Goal: Task Accomplishment & Management: Manage account settings

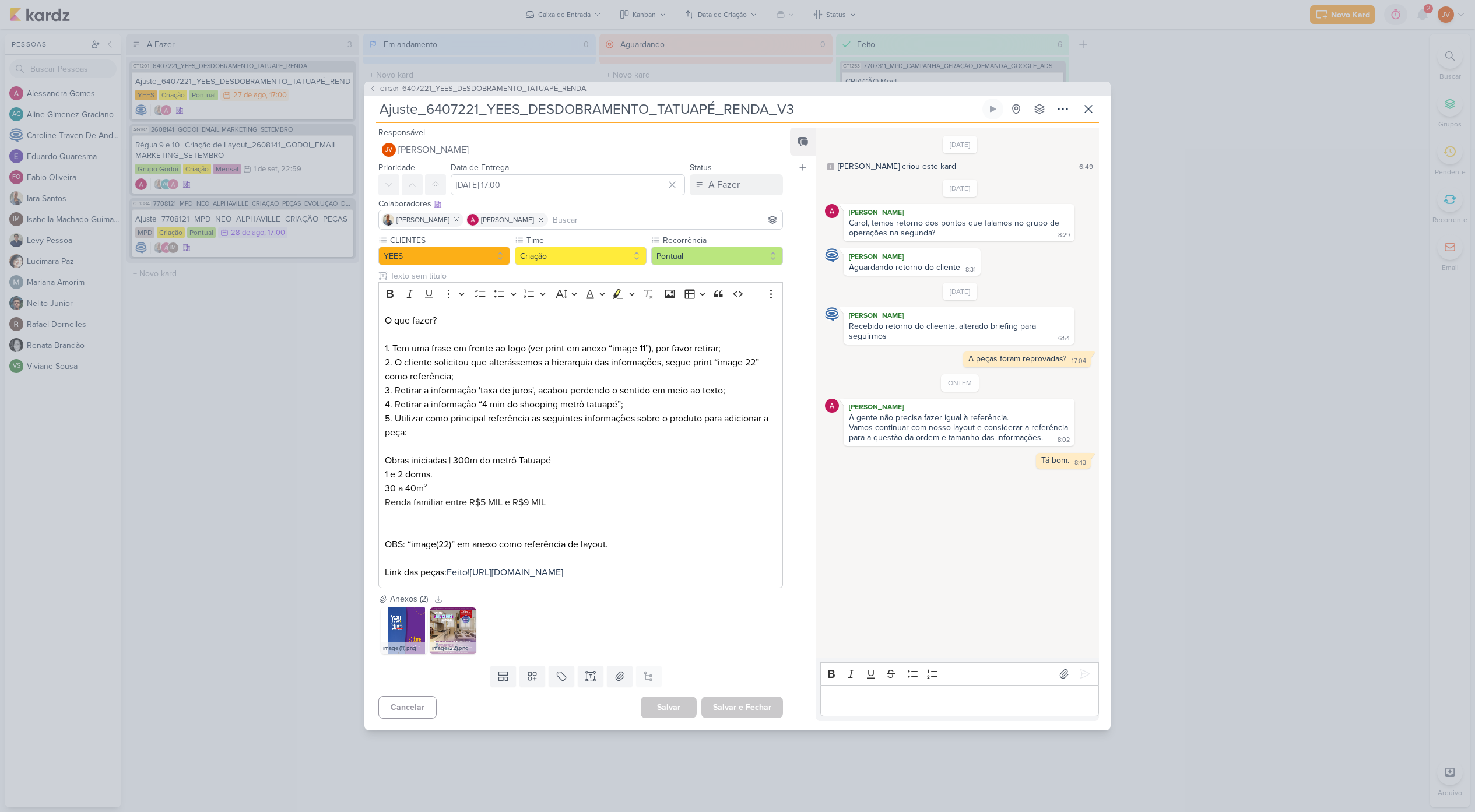
click at [848, 705] on p "Editor editing area: main" at bounding box center [959, 701] width 267 height 14
click at [1082, 670] on icon at bounding box center [1085, 674] width 8 height 8
click at [730, 181] on div "A Fazer" at bounding box center [723, 185] width 32 height 14
click at [731, 243] on div "Aguardando" at bounding box center [723, 249] width 44 height 12
click at [752, 713] on button "Salvar e Fechar" at bounding box center [742, 707] width 82 height 22
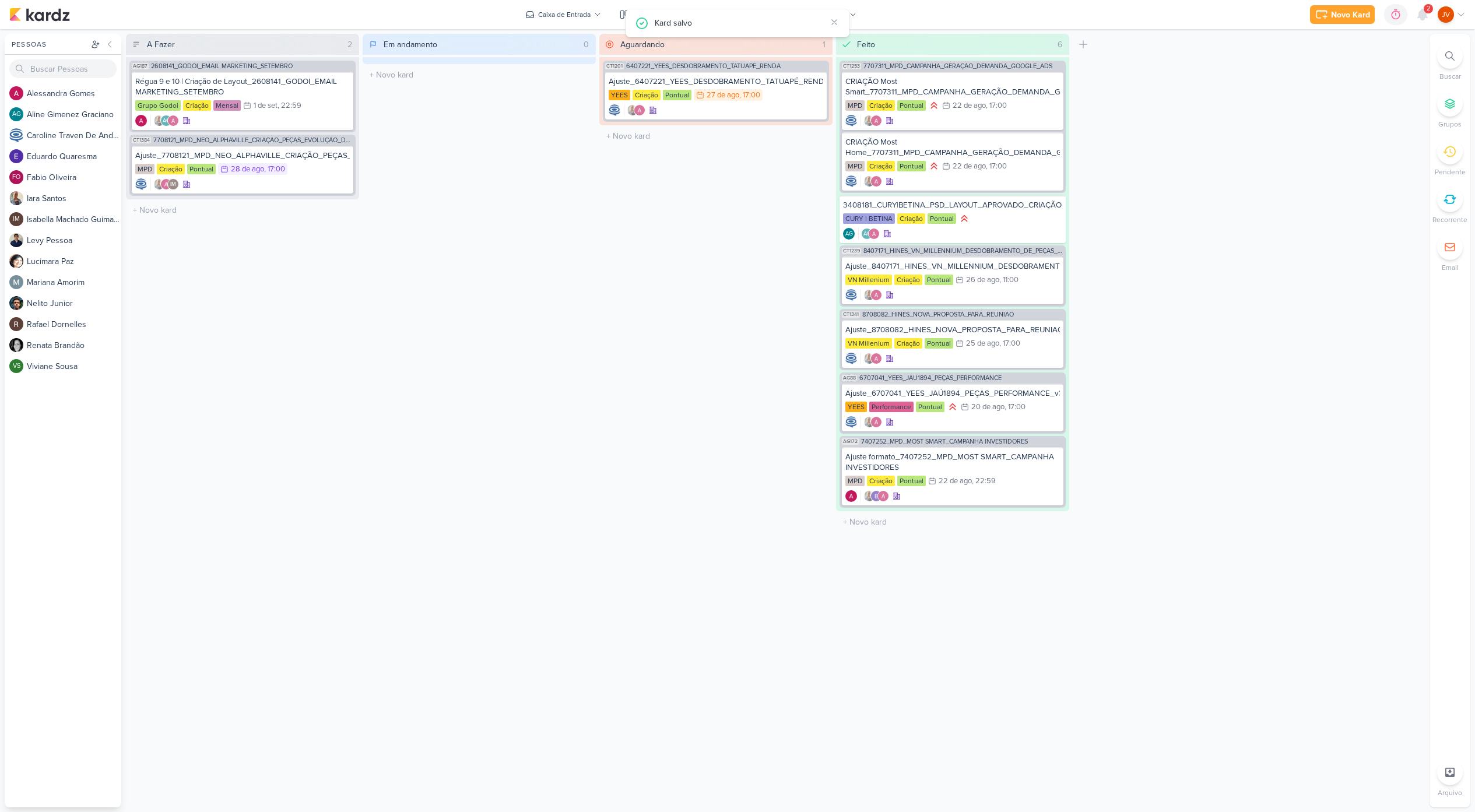
click at [704, 555] on div "Aguardando 1 Mover Para Esquerda Mover Para Direita [GEOGRAPHIC_DATA] CT1201 64…" at bounding box center [716, 420] width 233 height 773
click at [305, 156] on div "Ajuste_7708121_MPD_NEO_ALPHAVILLE_CRIAÇÃO_PEÇAS_EVOLUÇÃO_DE_OBRA" at bounding box center [242, 156] width 215 height 11
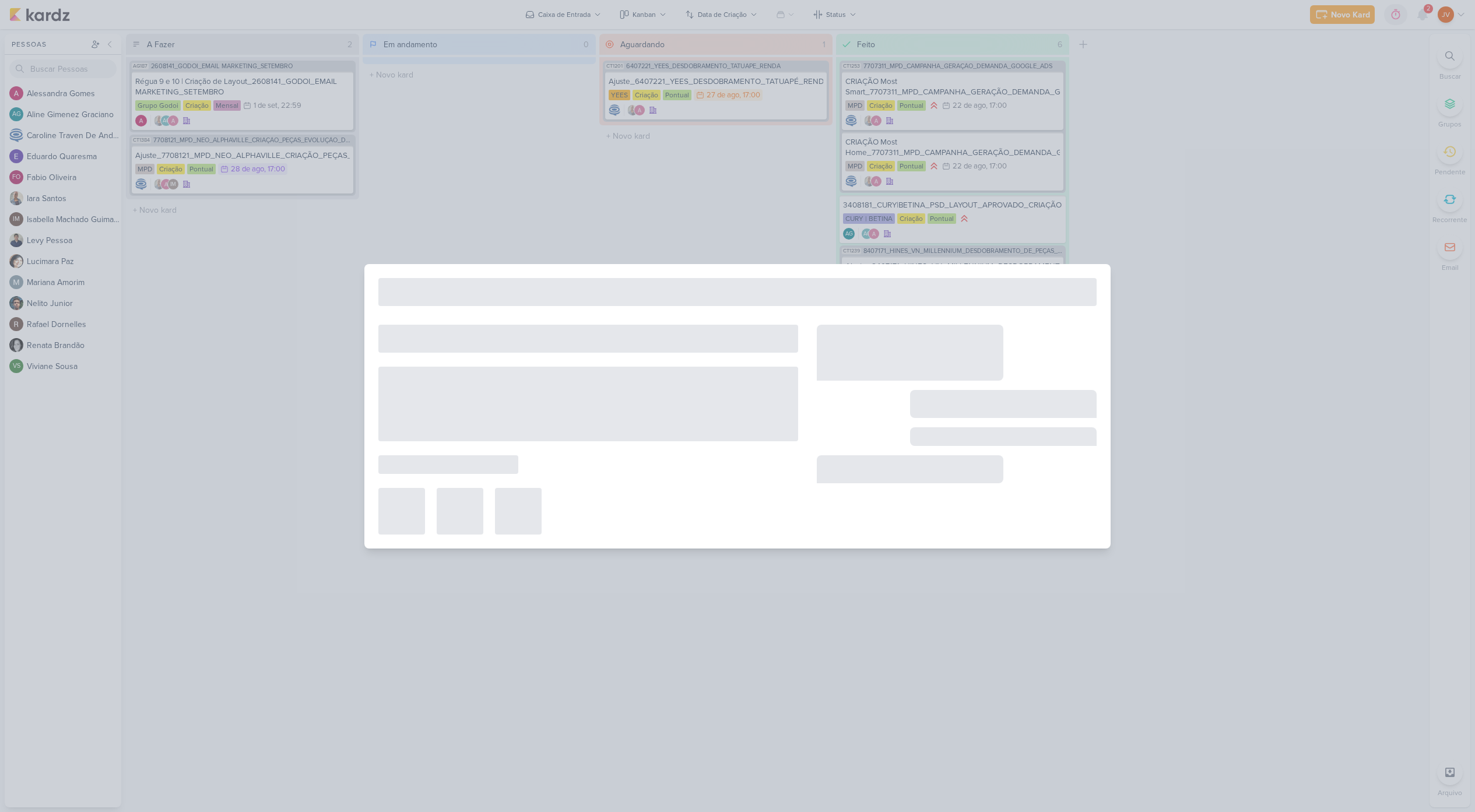
type input "Ajuste_7708121_MPD_NEO_ALPHAVILLE_CRIAÇÃO_PEÇAS_EVOLUÇÃO_DE_OBRA"
type input "[DATE] 17:00"
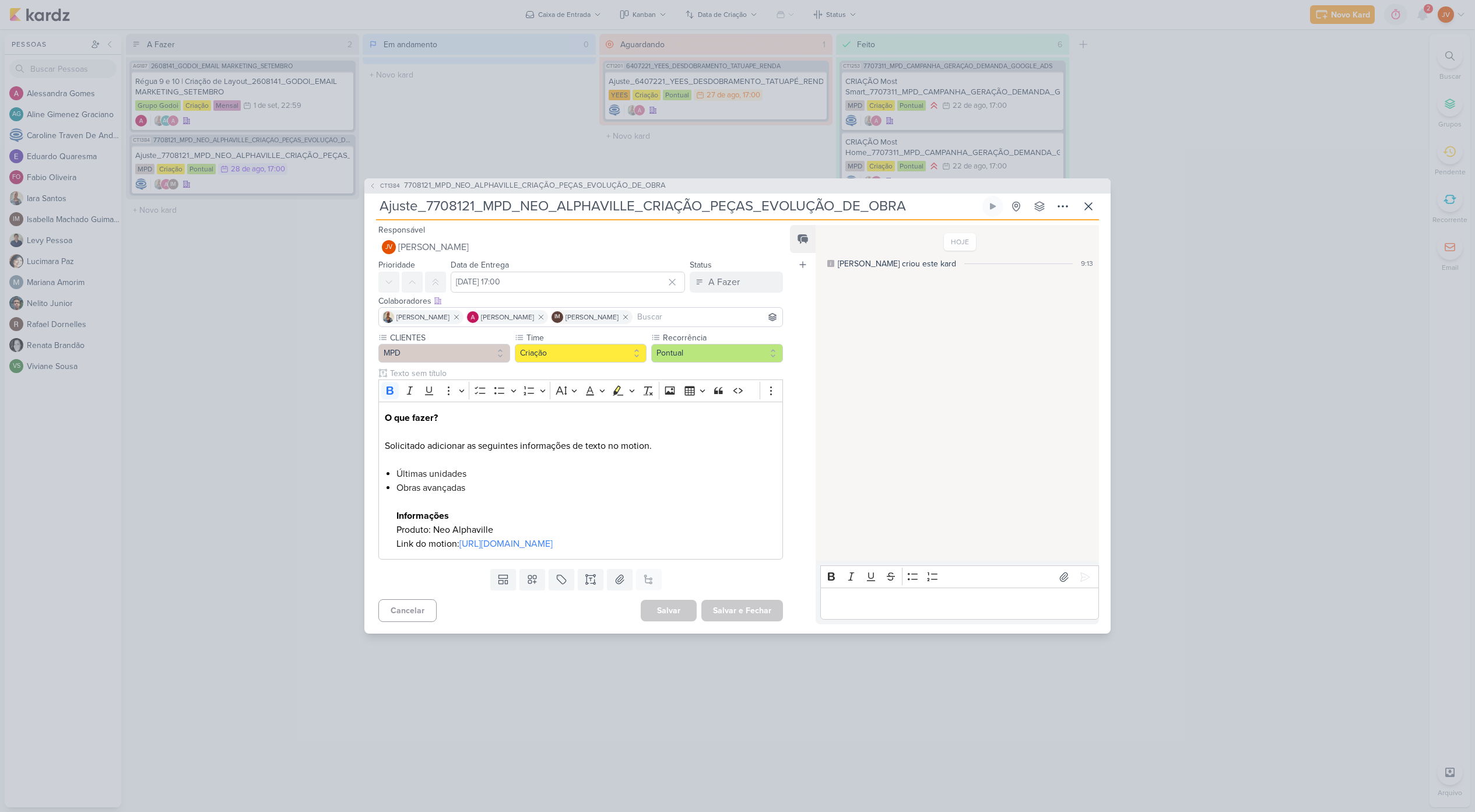
click at [1232, 507] on div "CT1384 7708121_MPD_NEO_ALPHAVILLE_CRIAÇÃO_PEÇAS_EVOLUÇÃO_DE_OBRA Ajuste_7708121…" at bounding box center [738, 406] width 1475 height 812
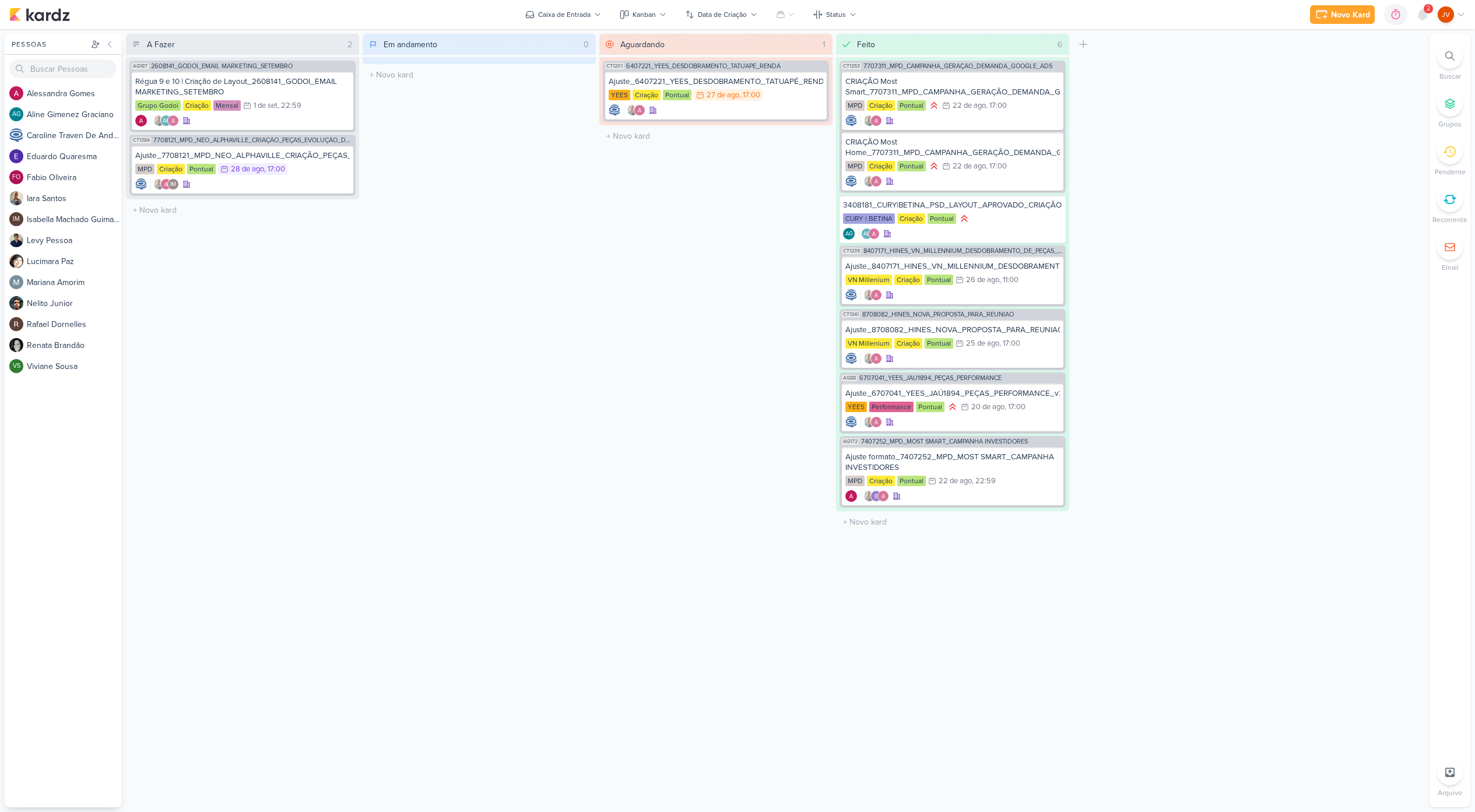
click at [1424, 8] on div "2" at bounding box center [1428, 8] width 9 height 9
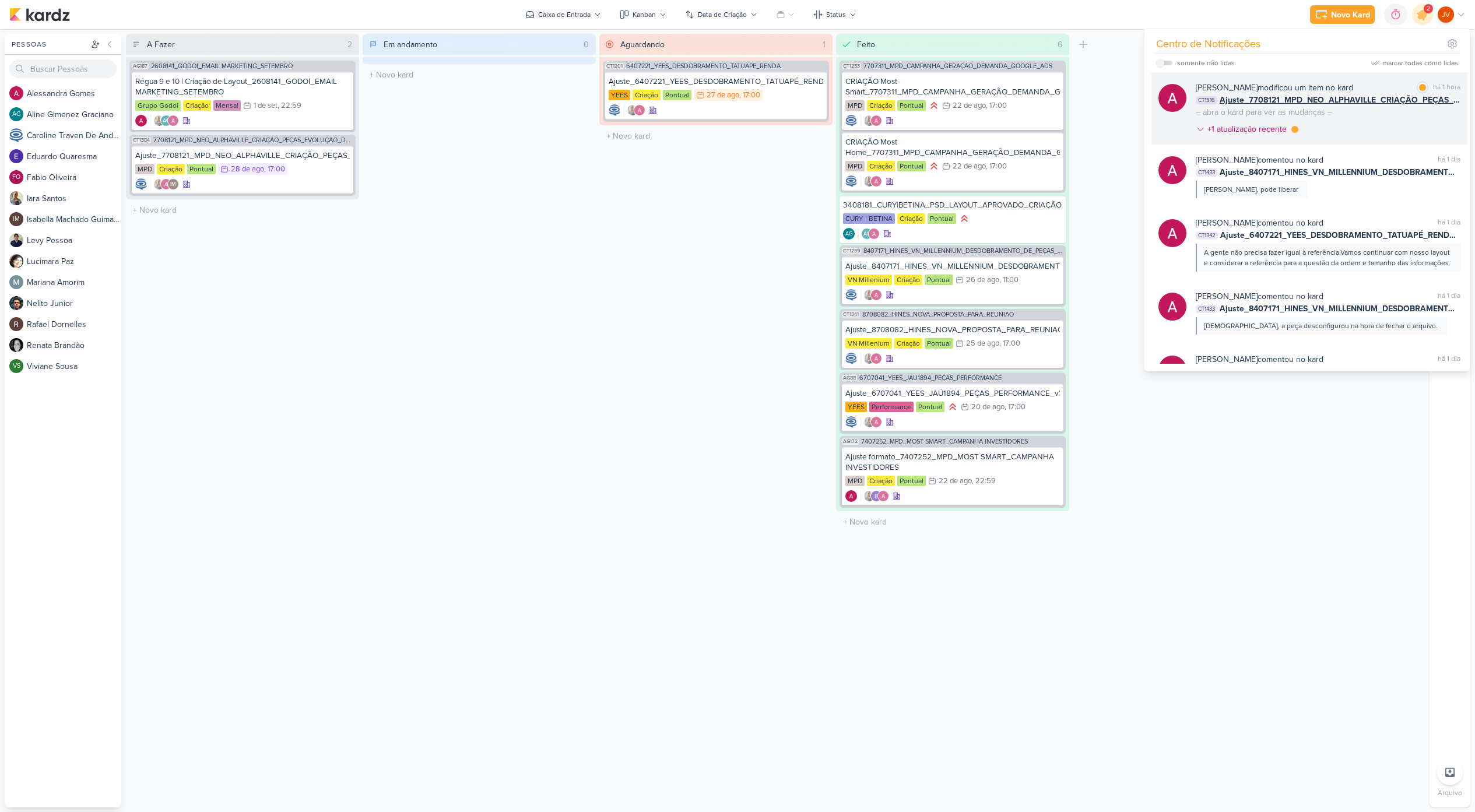
click at [1361, 122] on div "[PERSON_NAME] modificou um item no kard marcar como lida há 1 hora CT1516 Ajust…" at bounding box center [1328, 110] width 265 height 58
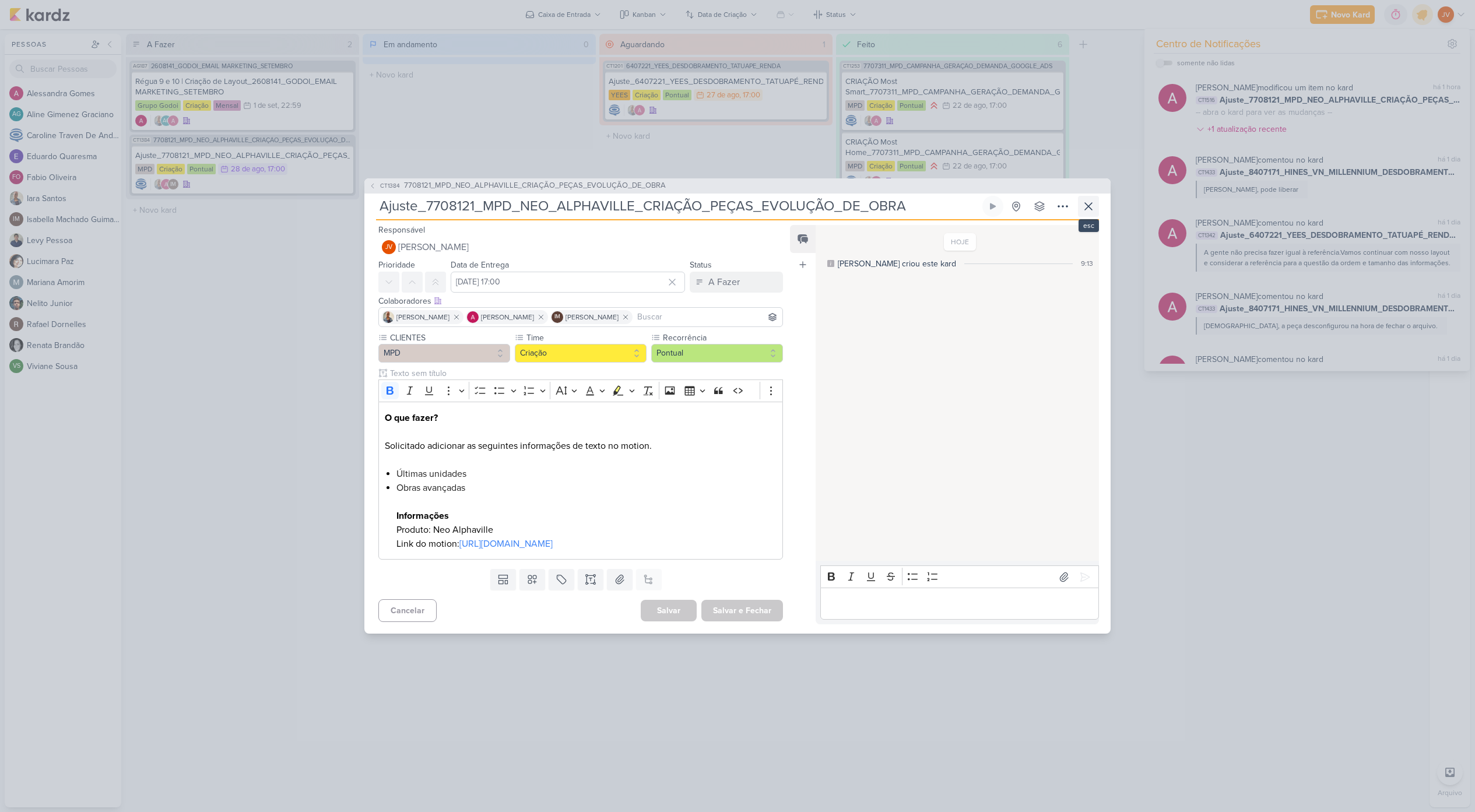
click at [1084, 199] on icon at bounding box center [1089, 206] width 14 height 14
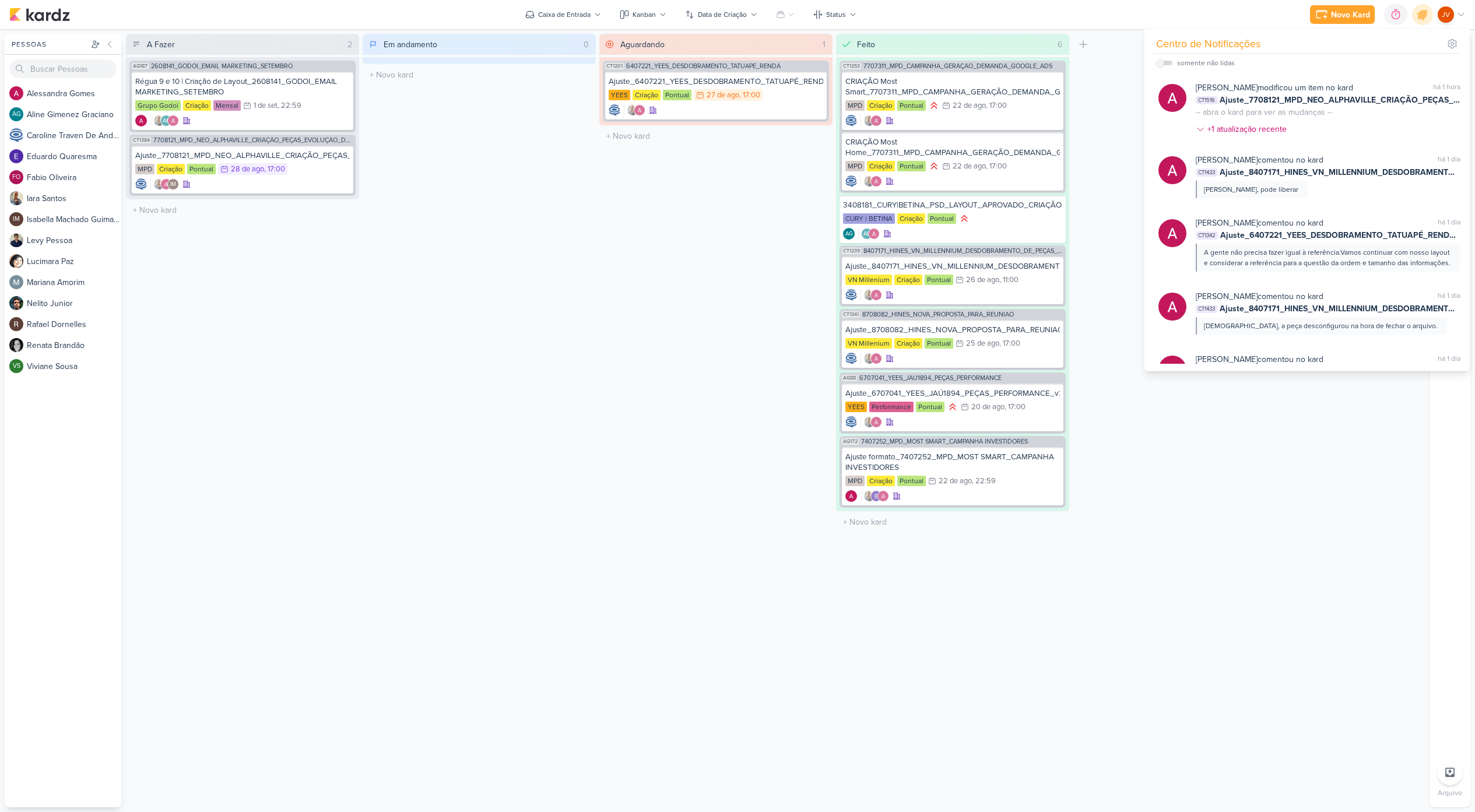
click at [1156, 514] on div "A Fazer 2 Mover Para Esquerda Mover Para Direita [GEOGRAPHIC_DATA] AG187 260814…" at bounding box center [776, 420] width 1299 height 773
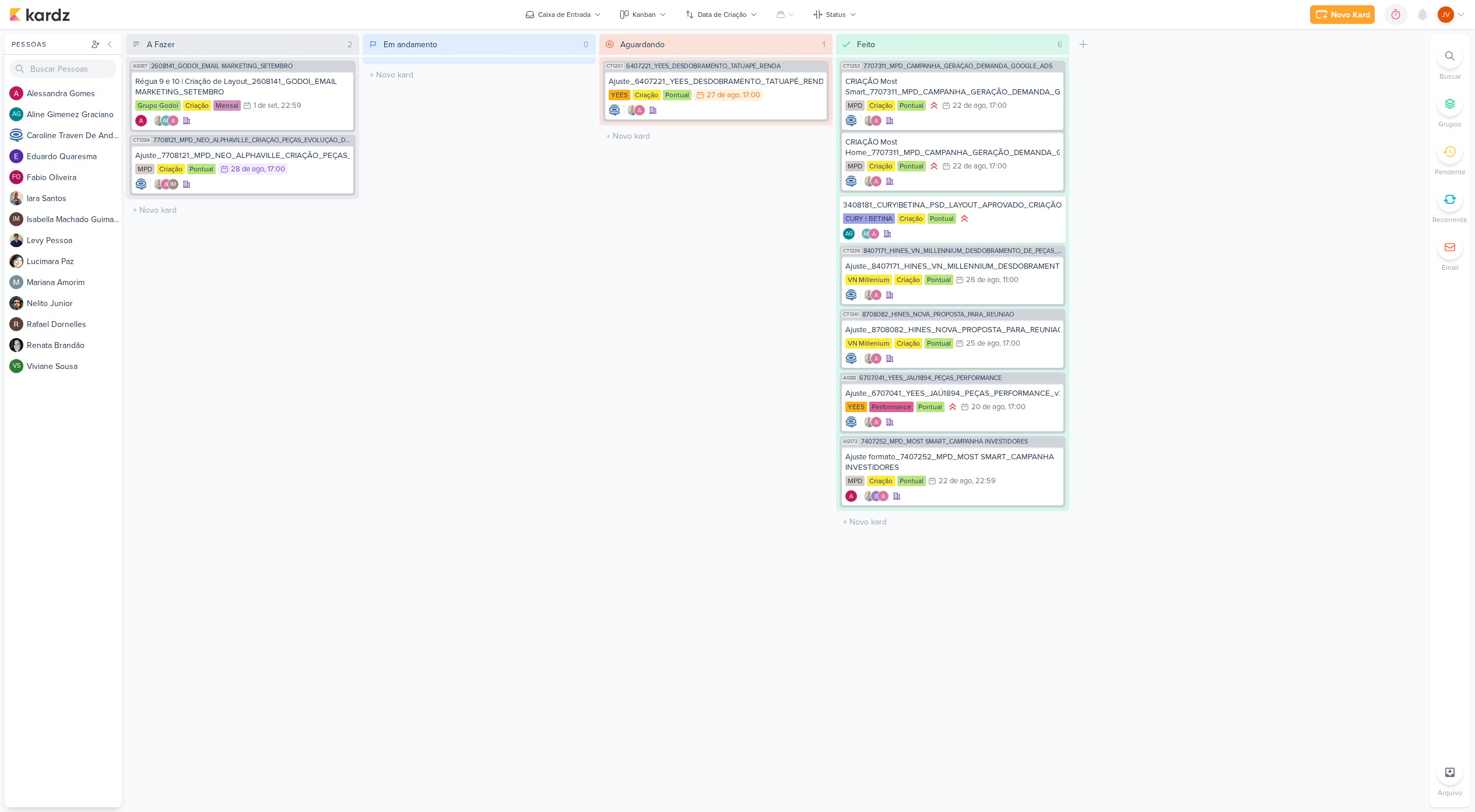
click at [513, 284] on div "Em andamento 0 Mover Para Esquerda Mover Para Direita [GEOGRAPHIC_DATA] O títul…" at bounding box center [479, 420] width 233 height 773
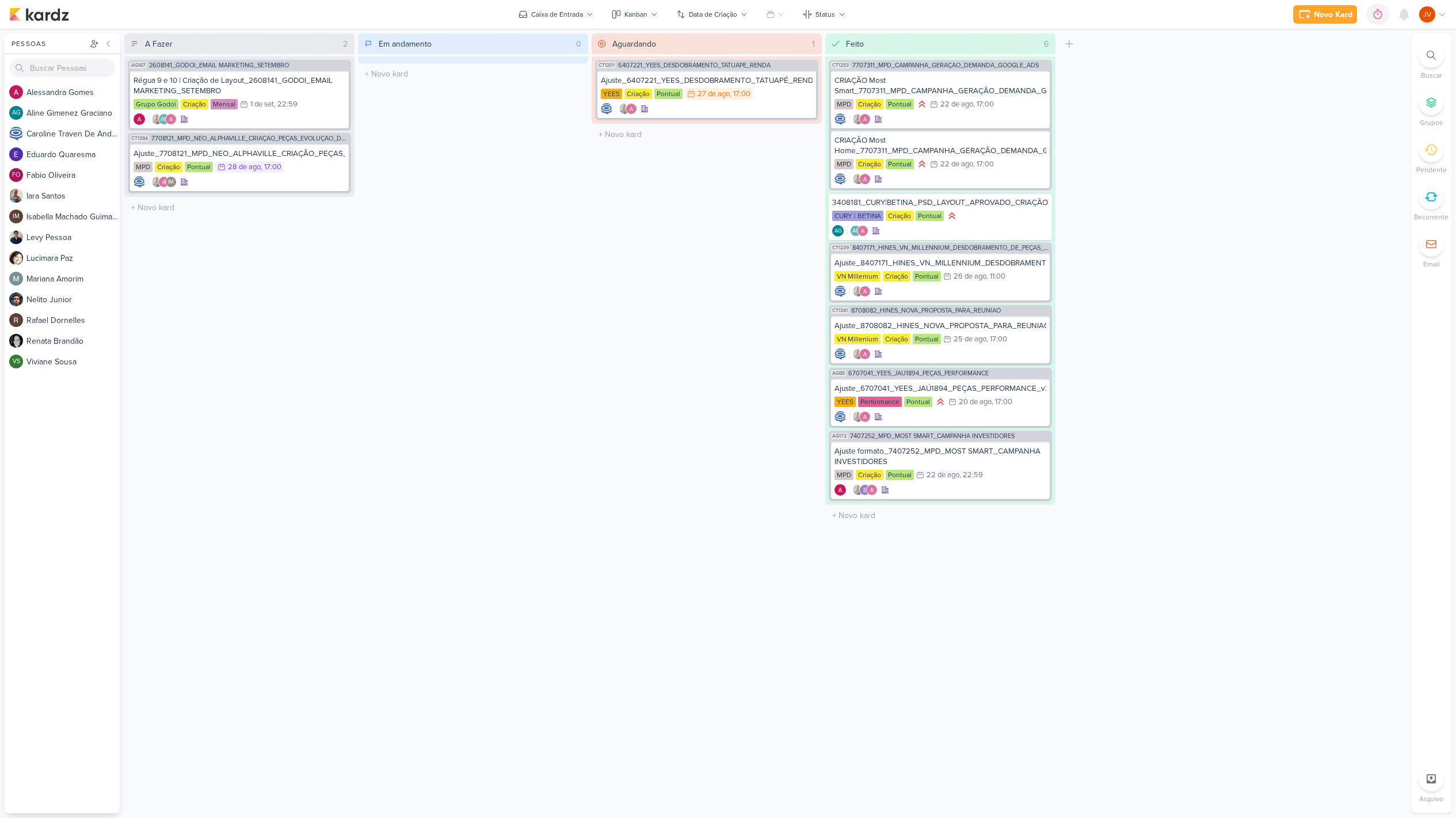
click at [581, 468] on div "Em andamento 0 Mover Para Esquerda Mover Para Direita [GEOGRAPHIC_DATA] O títul…" at bounding box center [472, 423] width 230 height 780
